Goal: Task Accomplishment & Management: Use online tool/utility

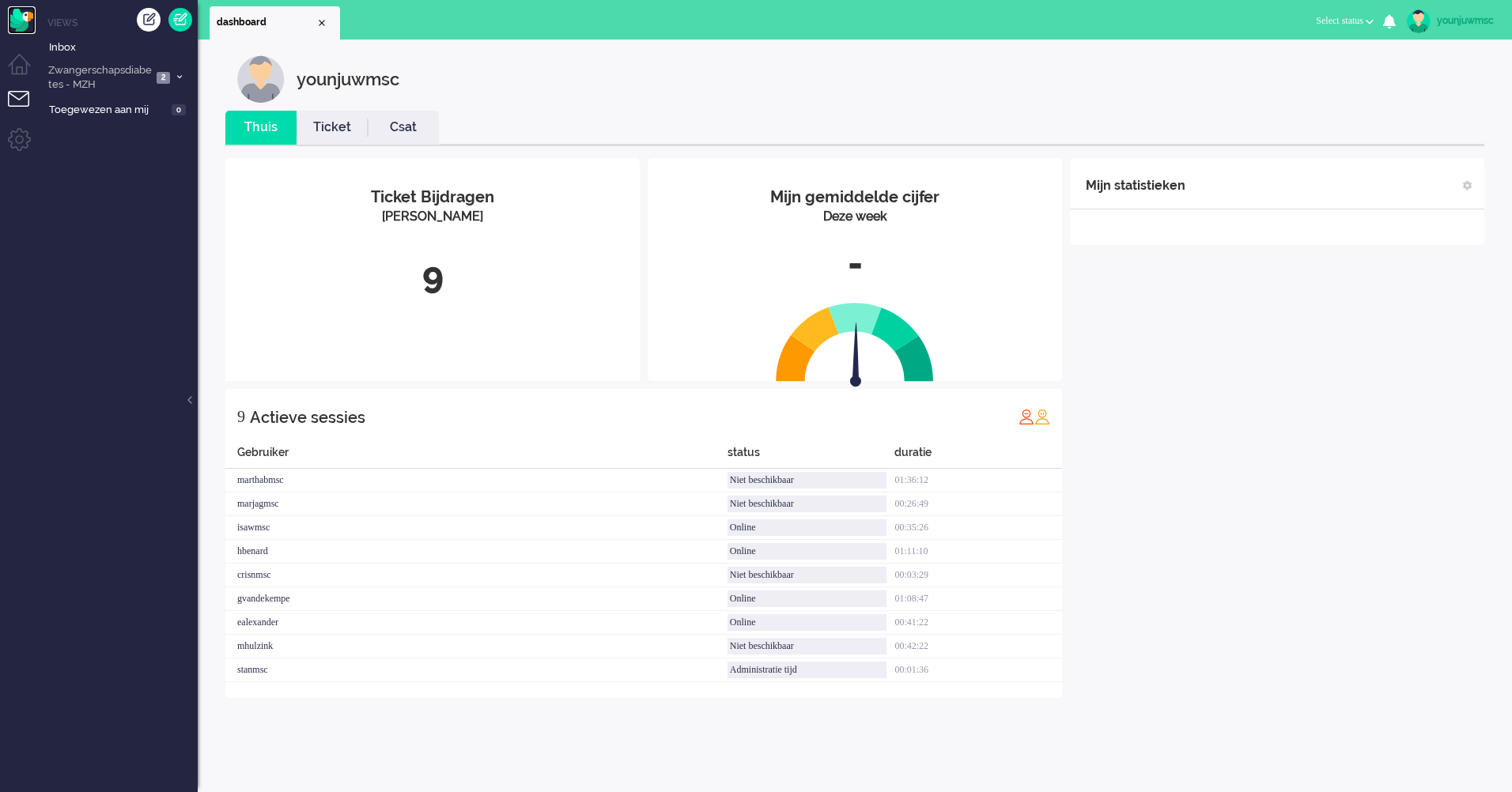
click at [34, 17] on img "Omnidesk" at bounding box center [21, 20] width 28 height 28
click at [47, 43] on link "Inbox" at bounding box center [122, 47] width 152 height 17
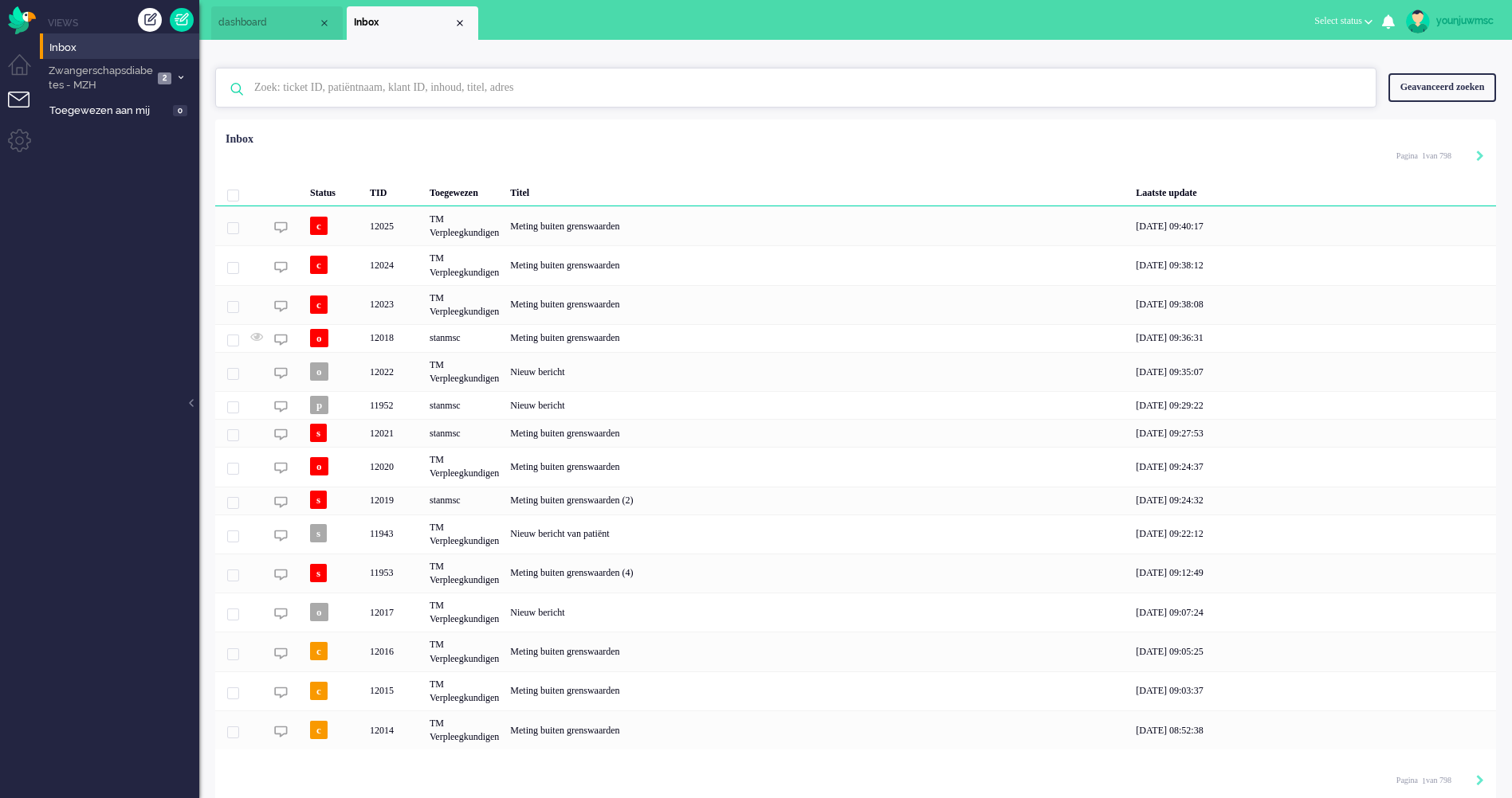
click at [774, 94] on input "text" at bounding box center [798, 88] width 1112 height 38
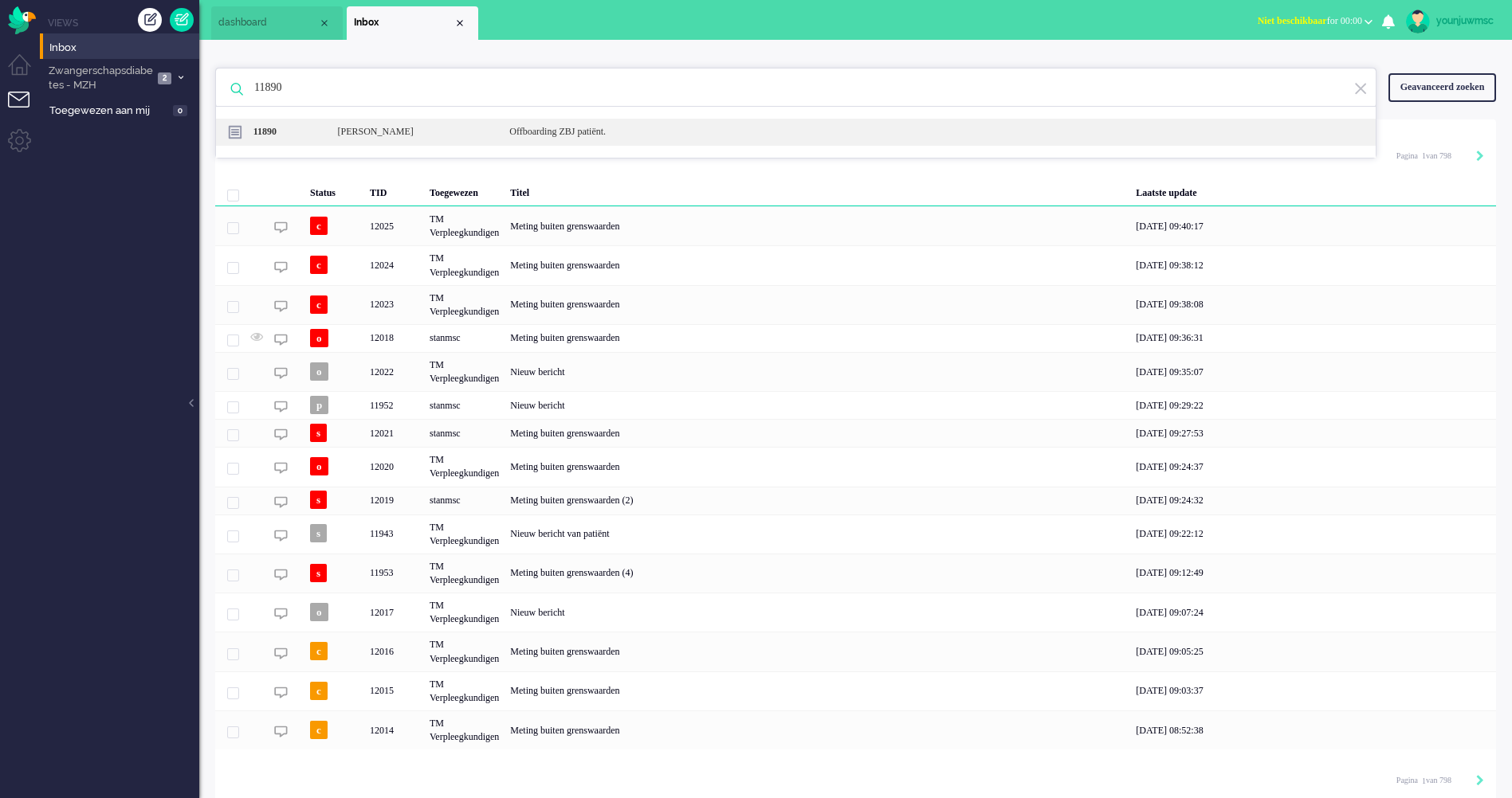
type input "11890"
click at [649, 140] on div "11890 [PERSON_NAME] Offboarding ZBJ patiënt." at bounding box center [796, 132] width 1160 height 27
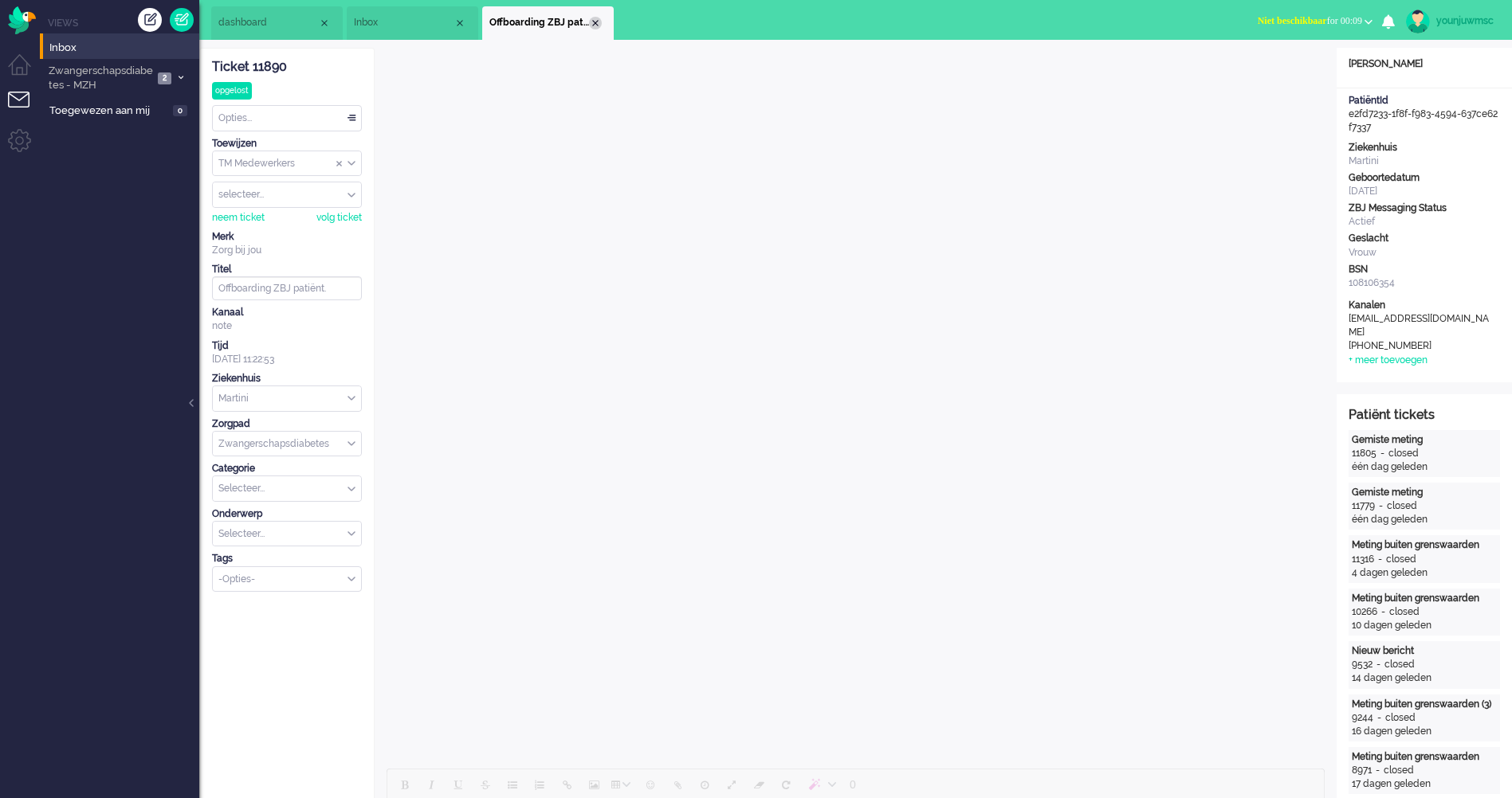
click at [595, 17] on div "Close tab" at bounding box center [596, 23] width 13 height 13
